Goal: Complete application form

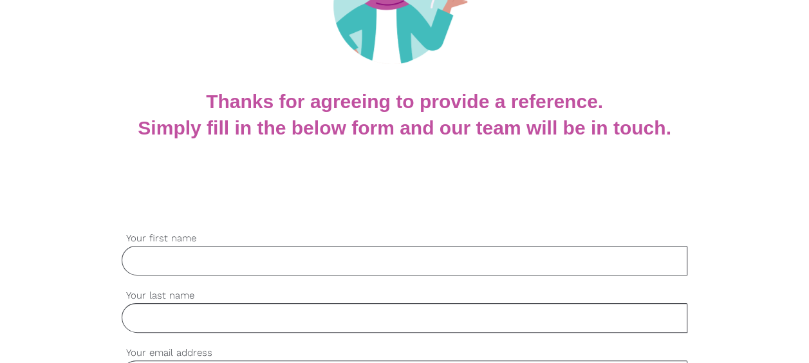
scroll to position [182, 0]
click at [210, 265] on input "Your first name" at bounding box center [405, 260] width 566 height 30
type input "[PERSON_NAME]"
click at [179, 315] on input "Your last name" at bounding box center [405, 317] width 566 height 30
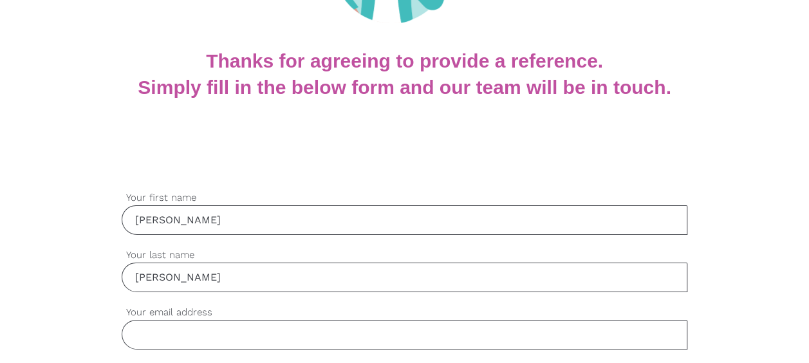
scroll to position [223, 0]
type input "[PERSON_NAME]"
click at [172, 336] on input "Your email address" at bounding box center [405, 334] width 566 height 30
click at [187, 338] on input "Your email address" at bounding box center [405, 334] width 566 height 30
type input "[PERSON_NAME][EMAIL_ADDRESS][DOMAIN_NAME]"
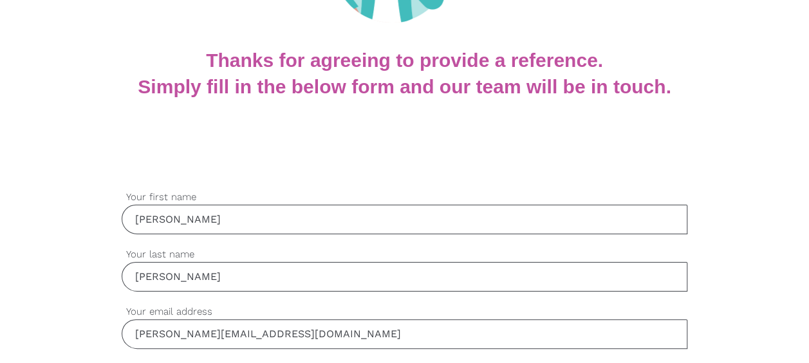
type input "0477551082"
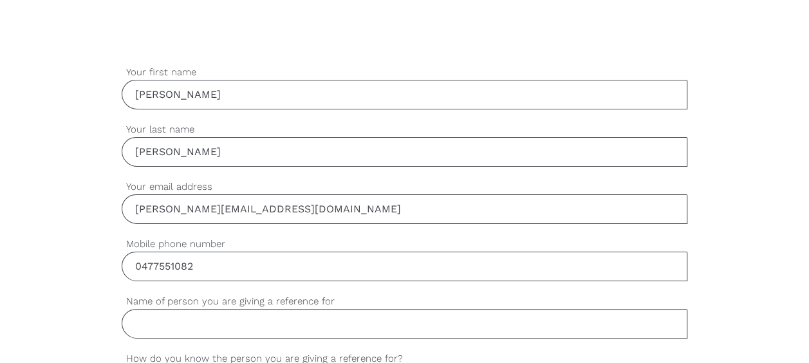
scroll to position [426, 0]
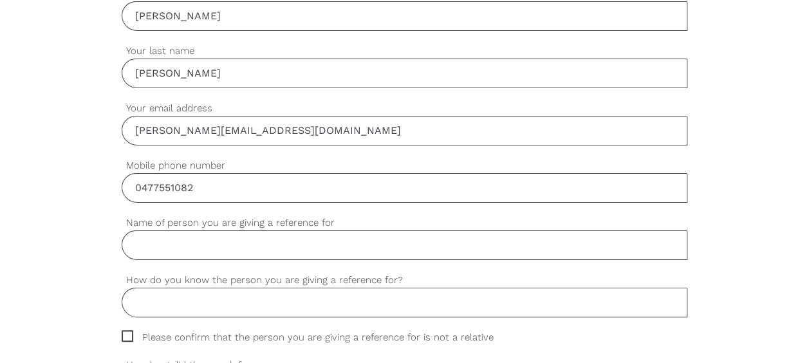
click at [244, 250] on input "Name of person you are giving a reference for" at bounding box center [405, 245] width 566 height 30
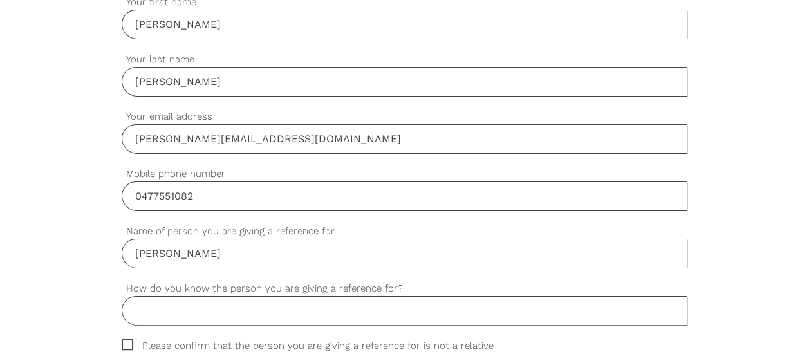
scroll to position [418, 0]
click at [173, 252] on input "[PERSON_NAME]" at bounding box center [405, 253] width 566 height 30
type input "[PERSON_NAME]"
click at [171, 308] on input "How do you know the person you are giving a reference for?" at bounding box center [405, 310] width 566 height 30
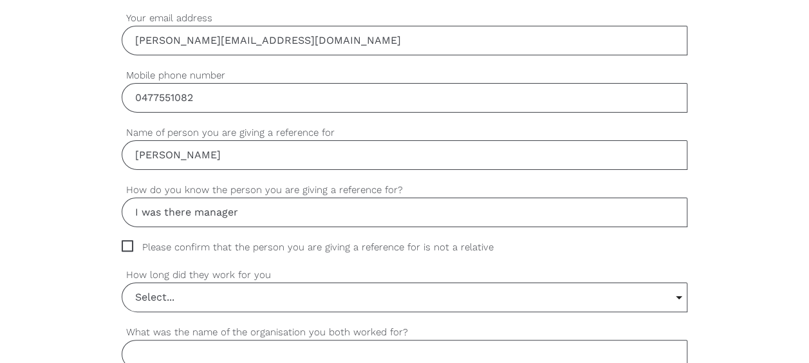
scroll to position [517, 0]
type input "I was their manager"
click at [677, 292] on input "Select..." at bounding box center [404, 296] width 565 height 28
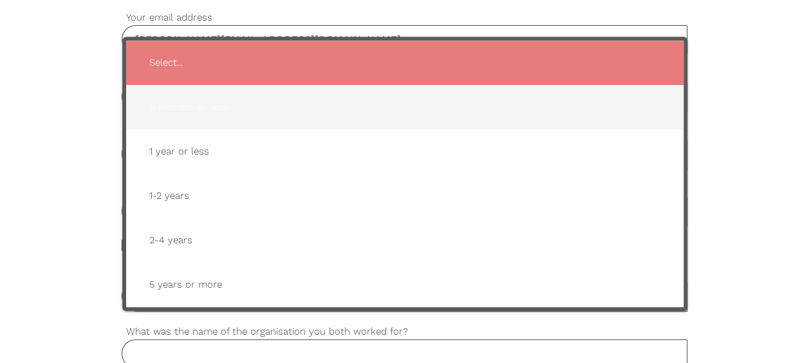
click at [255, 85] on li "6 months or less" at bounding box center [404, 107] width 557 height 44
type input "6 months or less"
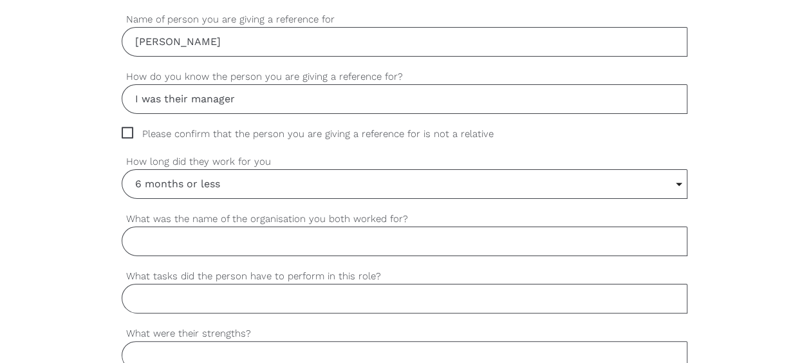
scroll to position [630, 0]
click at [189, 235] on input "What was the name of the organisation you both worked for?" at bounding box center [405, 241] width 566 height 30
type input "Caura"
click at [199, 293] on input "What tasks did the person have to perform in this role?" at bounding box center [405, 298] width 566 height 30
type input "D"
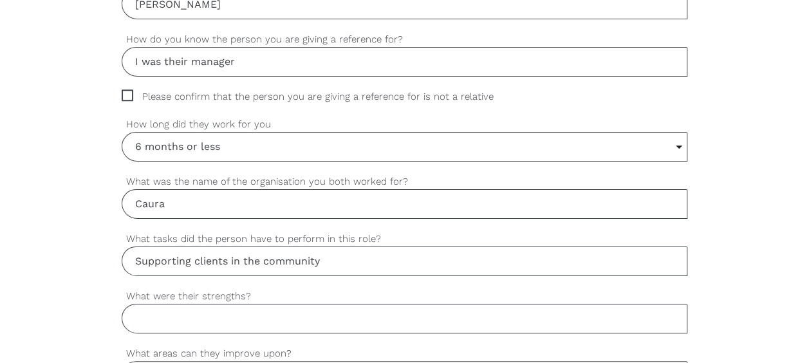
scroll to position [668, 0]
type input "Supporting clients in the community"
click at [198, 313] on input "What were their strengths?" at bounding box center [405, 317] width 566 height 30
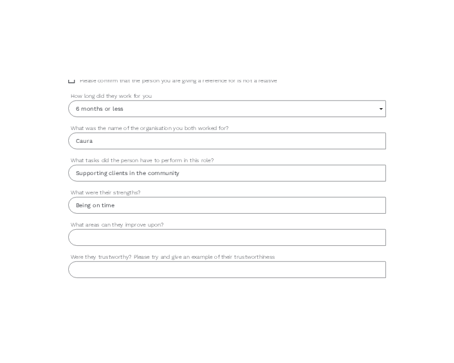
scroll to position [762, 0]
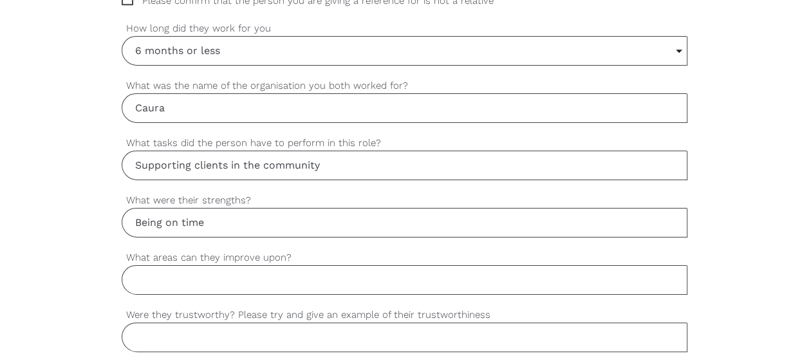
type input "Being on time"
click at [170, 274] on input "What areas can they improve upon?" at bounding box center [405, 280] width 566 height 30
click at [277, 272] on input "all-round comigrations" at bounding box center [405, 280] width 566 height 30
type input "a"
click at [140, 274] on input "I all areas" at bounding box center [405, 280] width 566 height 30
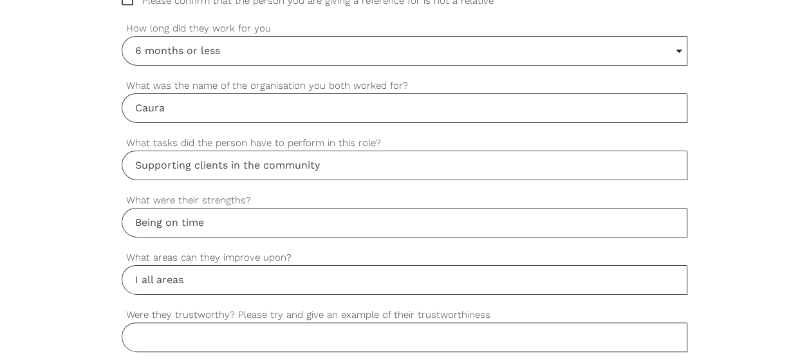
click at [140, 274] on input "I all areas" at bounding box center [405, 280] width 566 height 30
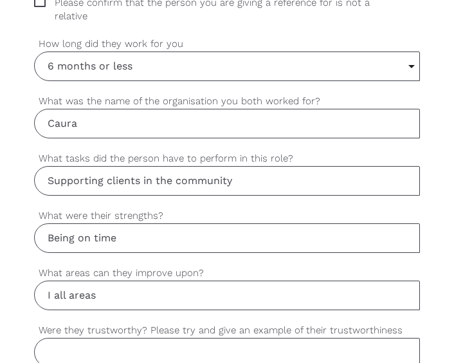
scroll to position [789, 0]
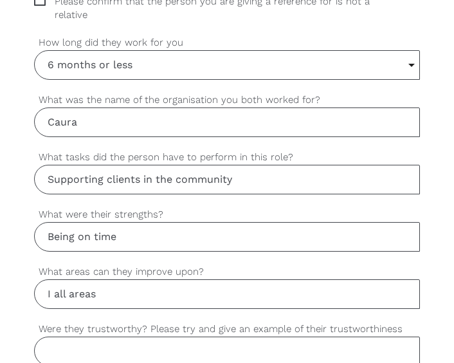
click at [121, 301] on input "I all areas" at bounding box center [227, 294] width 386 height 30
type input "I"
type input "i"
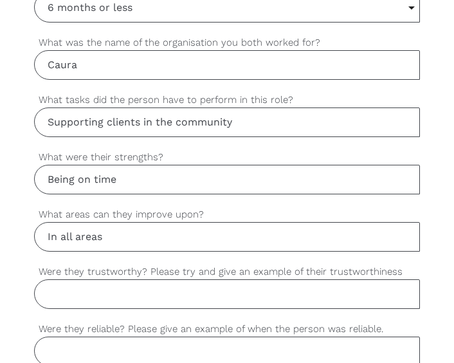
scroll to position [866, 0]
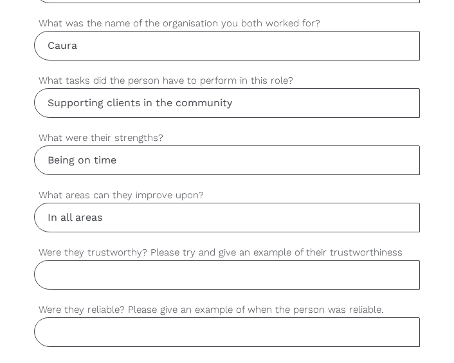
type input "In all areas"
click at [123, 273] on input "Were they trustworthy? Please try and give an example of their trustworthiness" at bounding box center [227, 275] width 386 height 30
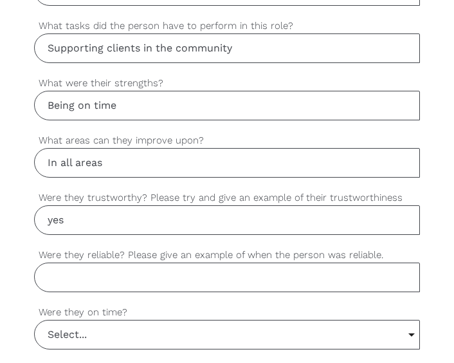
type input "yes"
click at [80, 262] on input "Were they reliable? Please give an example of when the person was reliable." at bounding box center [227, 277] width 386 height 30
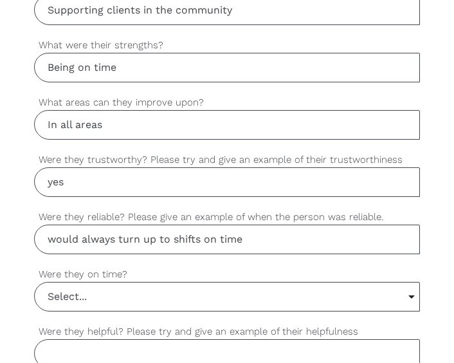
scroll to position [959, 0]
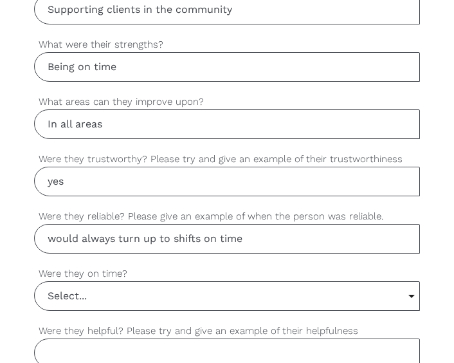
type input "would always turn up to shifts on time"
click at [90, 290] on input "Select..." at bounding box center [227, 296] width 385 height 28
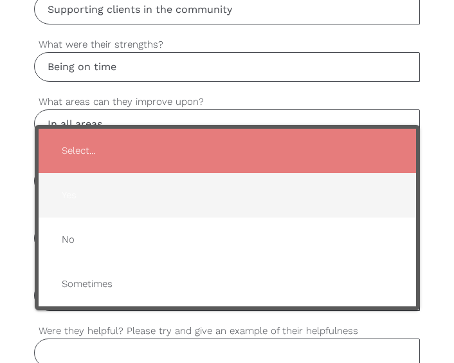
click at [145, 197] on span "Yes" at bounding box center [227, 195] width 352 height 32
type input "Yes"
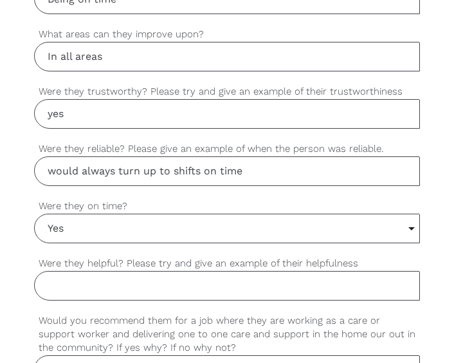
scroll to position [1027, 0]
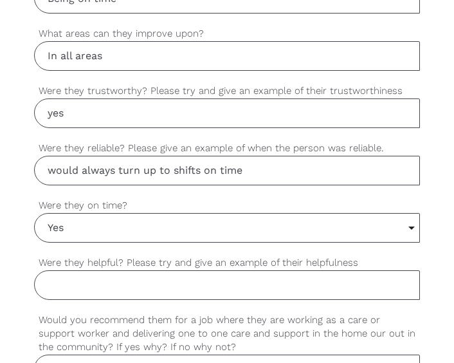
click at [116, 280] on input "Were they helpful? Please try and give an example of their helpfulness" at bounding box center [227, 285] width 386 height 30
type input "N"
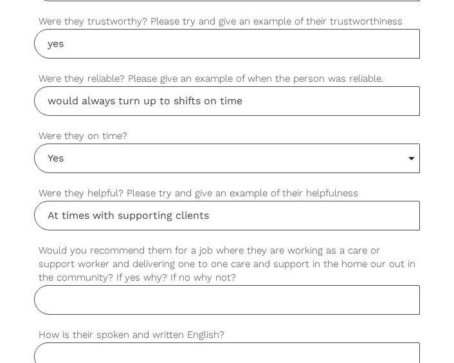
scroll to position [1103, 0]
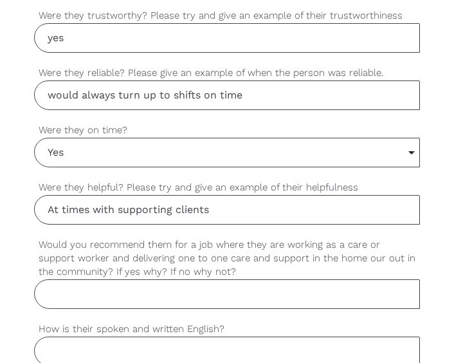
type input "At times with supporting clients"
click at [62, 288] on input "Would you recommend them for a job where they are working as a care or support …" at bounding box center [227, 294] width 386 height 30
type input "S"
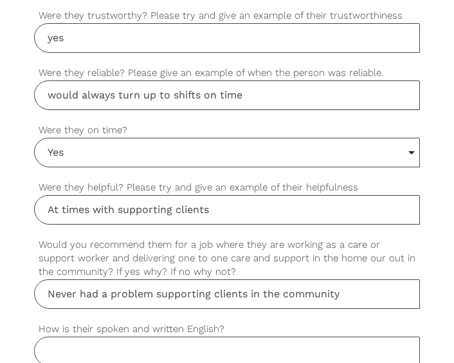
click at [351, 284] on input "Never had a problem supporting clients in the community" at bounding box center [227, 294] width 386 height 30
type input "Never had a problem supporting clients in the community"
click at [91, 336] on input "How is their spoken and written English?" at bounding box center [227, 351] width 386 height 30
type input "g"
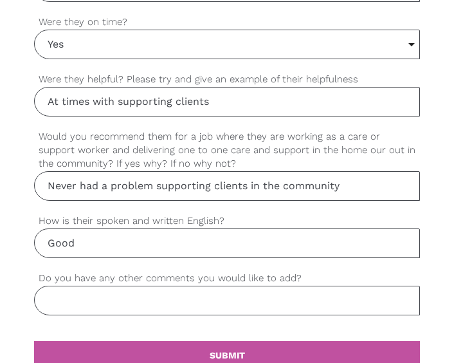
scroll to position [1211, 0]
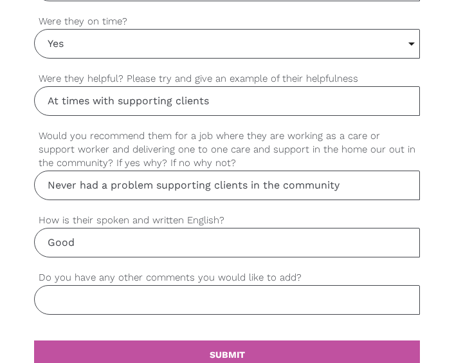
type input "Good"
click at [91, 297] on input "Do you have any other comments you would like to add?" at bounding box center [227, 300] width 386 height 30
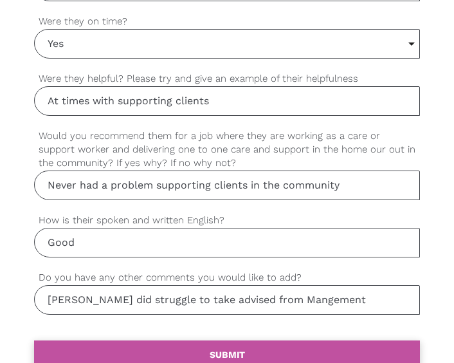
type input "Sanjeev did struggle to take advised from Mangement"
click at [248, 344] on link "settings SUBMIT" at bounding box center [227, 354] width 386 height 28
